Goal: Task Accomplishment & Management: Use online tool/utility

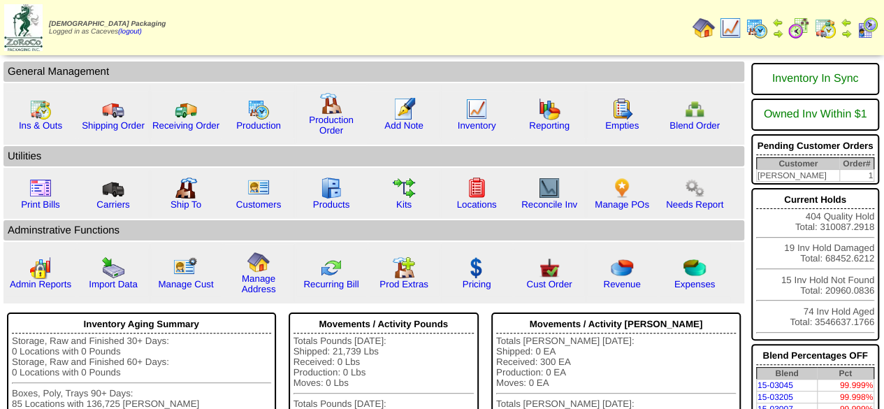
drag, startPoint x: 0, startPoint y: 0, endPoint x: 767, endPoint y: 19, distance: 766.9
click at [767, 19] on img at bounding box center [757, 28] width 22 height 22
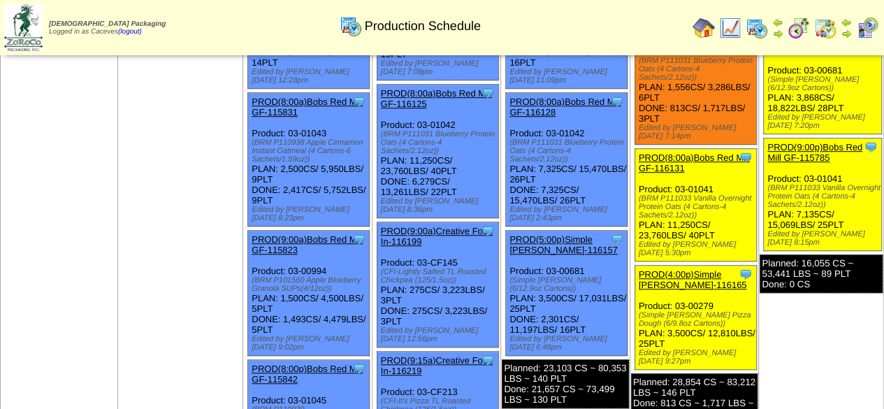
scroll to position [448, 0]
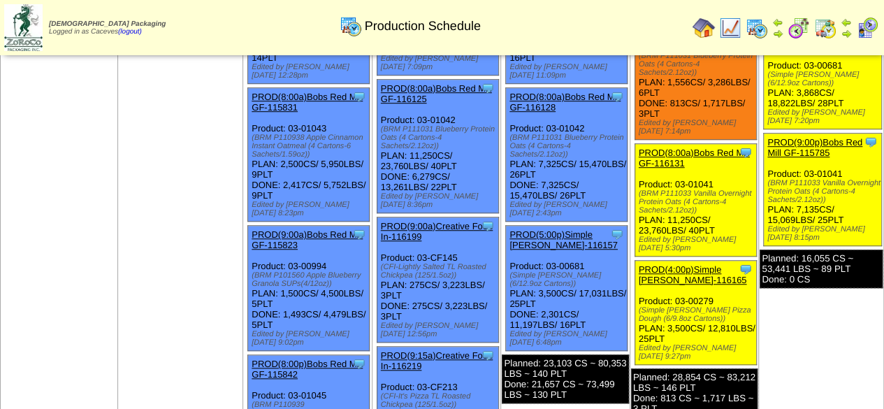
drag, startPoint x: 670, startPoint y: 290, endPoint x: 640, endPoint y: 282, distance: 30.5
click at [640, 282] on div "Clone Item PROD(4:00p)Simple Mills-116165 Simple Mills ScheduleID: 116165 12810…" at bounding box center [696, 313] width 122 height 104
copy div "(Simple Mills Pizza Dough (6/9.8oz Cartons)"
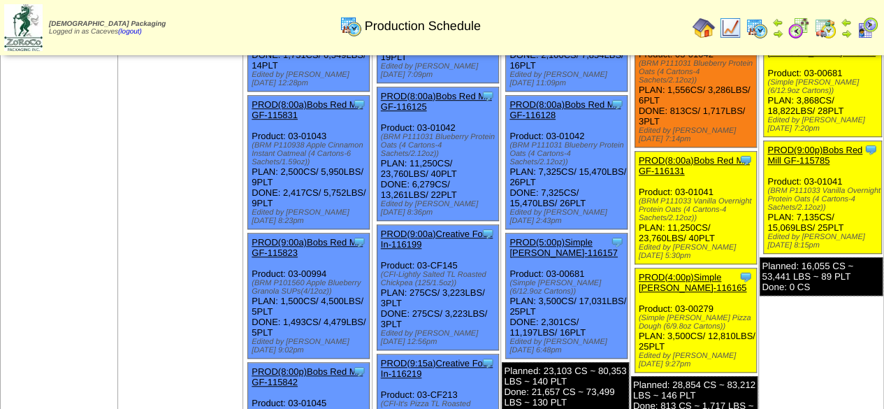
scroll to position [426, 0]
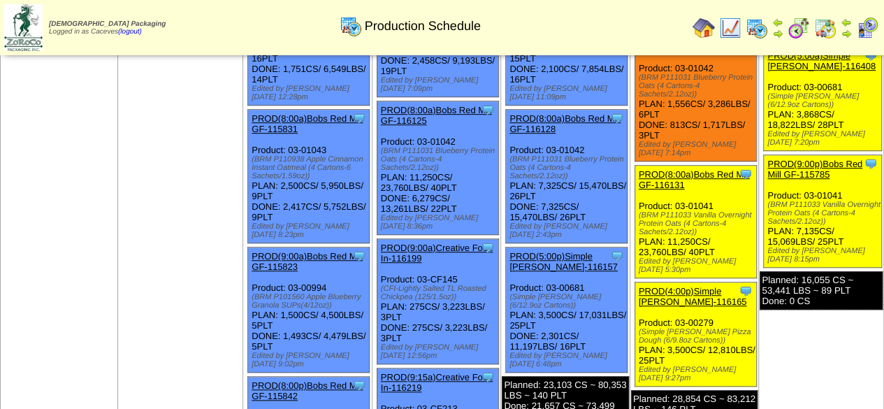
drag, startPoint x: 696, startPoint y: 209, endPoint x: 640, endPoint y: 191, distance: 58.8
click at [640, 211] on div "(BRM P111033 Vanilla Overnight Protein Oats (4 Cartons-4 Sachets/2.12oz))" at bounding box center [697, 223] width 117 height 25
copy div "(BRM P111033 Vanilla Overnight Protein Oats (4 Cartons-4 Sachets/2.12oz)"
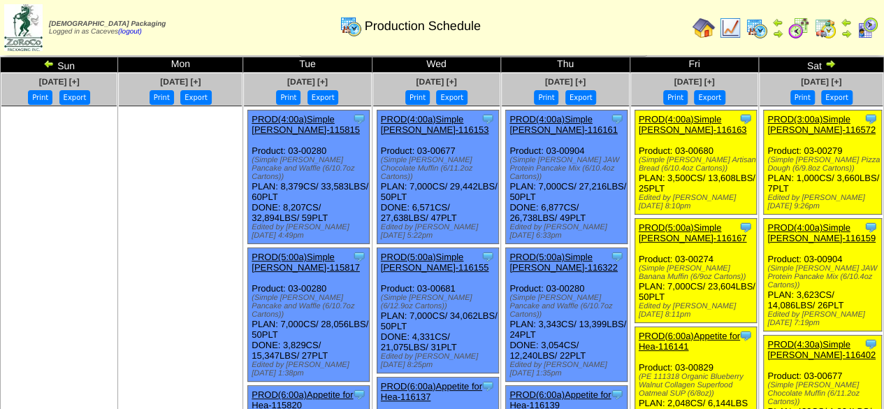
scroll to position [16, 0]
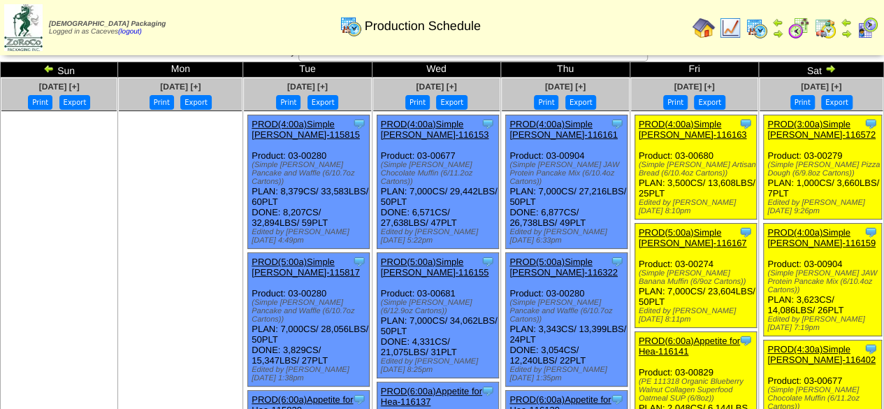
drag, startPoint x: 671, startPoint y: 276, endPoint x: 640, endPoint y: 266, distance: 32.3
click at [640, 269] on div "(Simple Mills Banana Muffin (6/9oz Cartons))" at bounding box center [697, 277] width 117 height 17
copy div "(Simple Mills Banana Muffin (6/9oz Cartons)"
